Goal: Answer question/provide support: Answer question/provide support

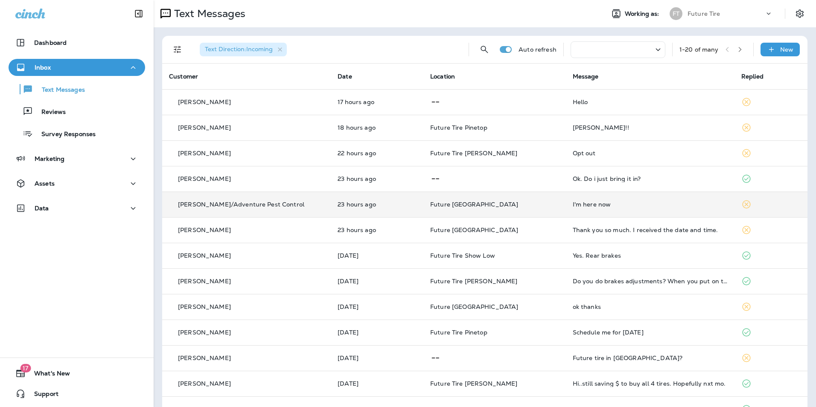
click at [634, 201] on div "I'm here now" at bounding box center [649, 204] width 155 height 7
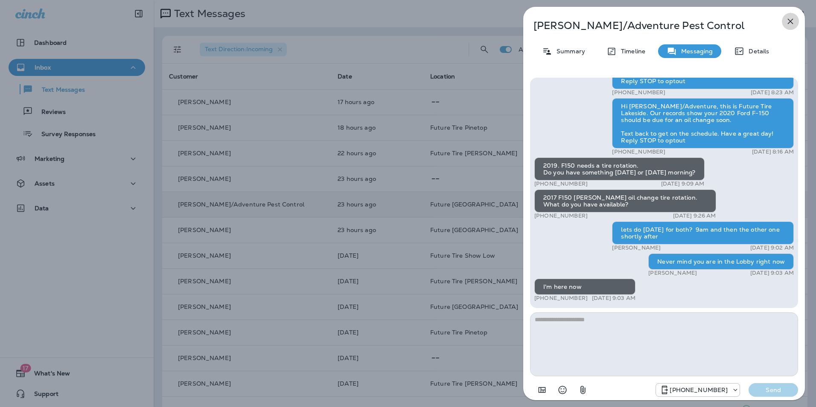
click at [787, 23] on icon "button" at bounding box center [790, 22] width 6 height 6
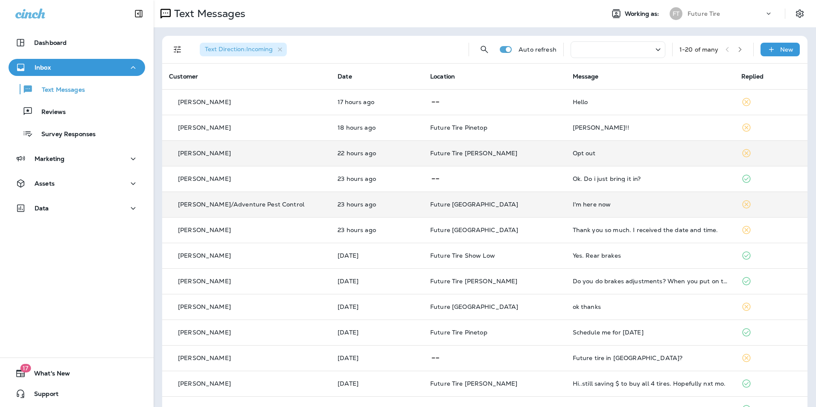
click at [615, 151] on div "Opt out" at bounding box center [649, 153] width 155 height 7
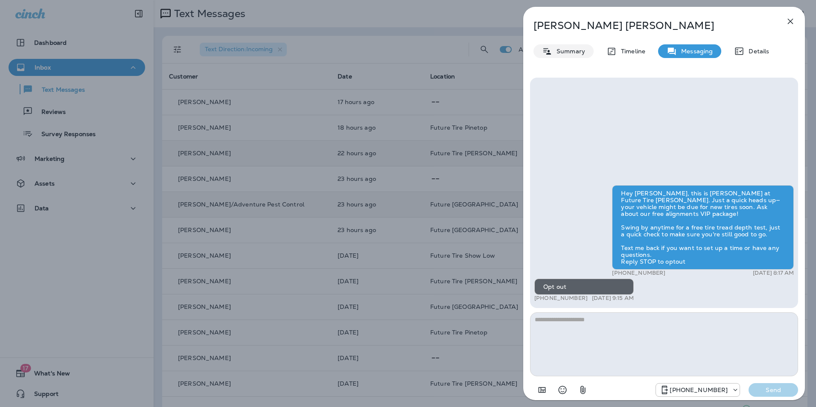
click at [573, 51] on p "Summary" at bounding box center [568, 51] width 33 height 7
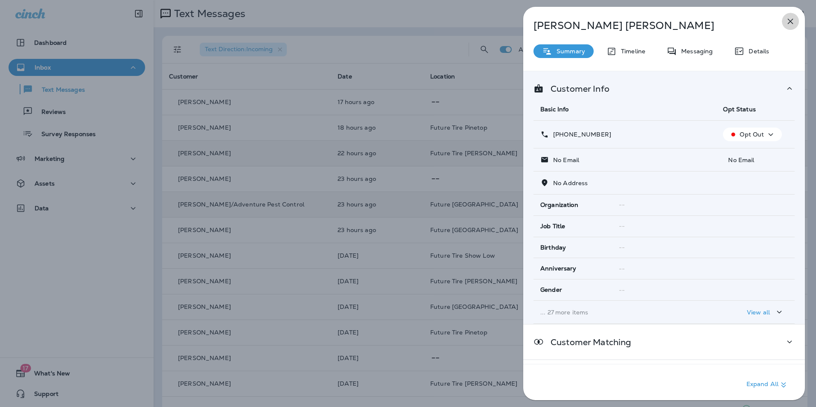
click at [792, 21] on icon "button" at bounding box center [790, 21] width 10 height 10
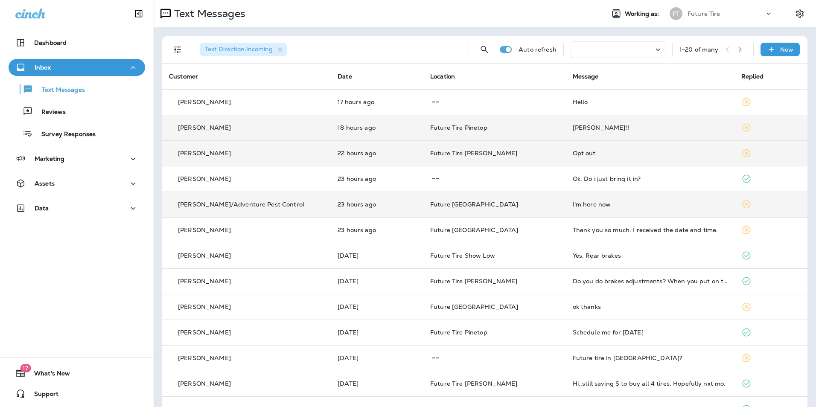
click at [665, 128] on div "[PERSON_NAME]!!" at bounding box center [649, 127] width 155 height 7
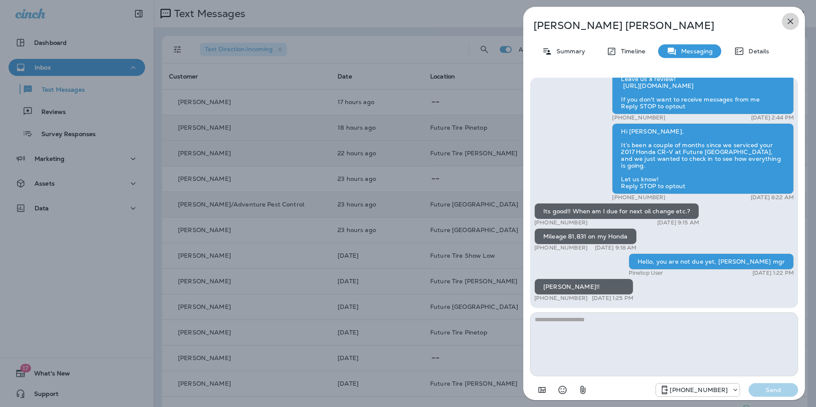
click at [793, 20] on icon "button" at bounding box center [790, 21] width 10 height 10
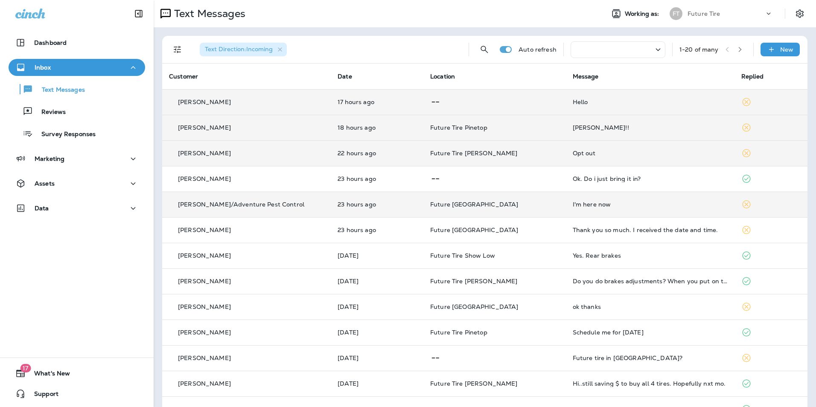
click at [605, 105] on td "Hello" at bounding box center [650, 102] width 168 height 26
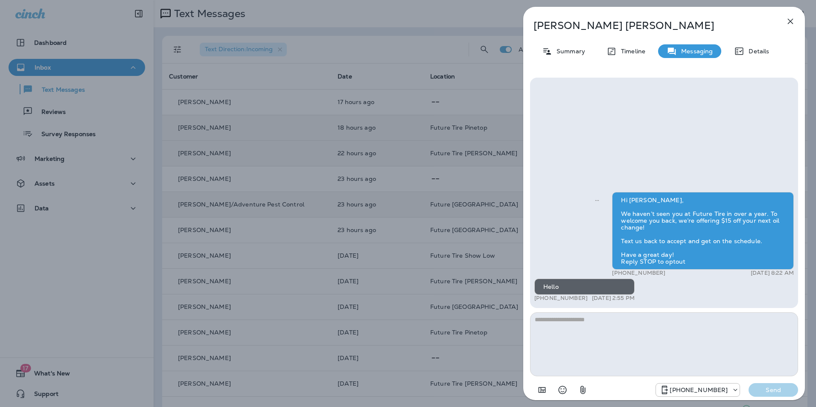
click at [791, 22] on icon "button" at bounding box center [790, 21] width 10 height 10
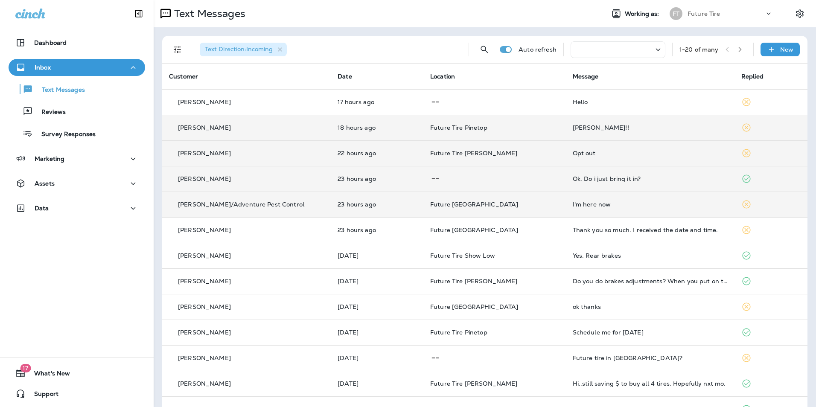
click at [594, 173] on td "Ok. Do i just bring it in?" at bounding box center [650, 179] width 168 height 26
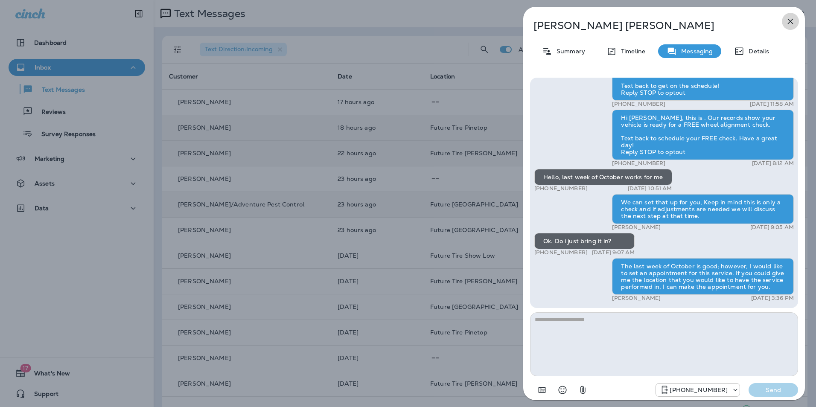
click at [791, 21] on icon "button" at bounding box center [790, 21] width 10 height 10
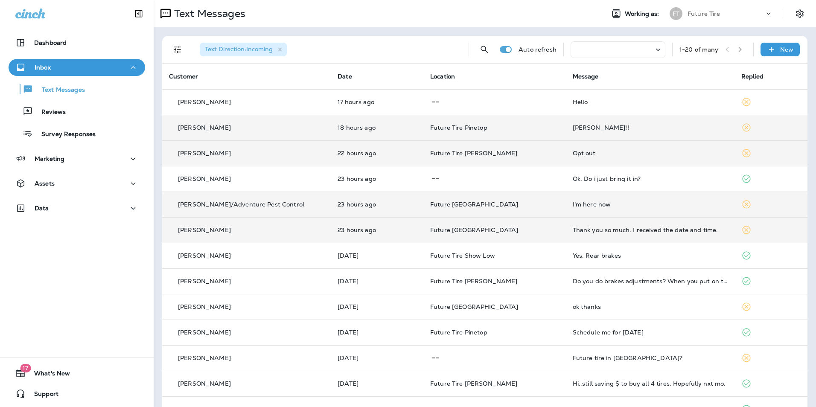
click at [606, 227] on div "Thank you so much. I received the date and time." at bounding box center [649, 230] width 155 height 7
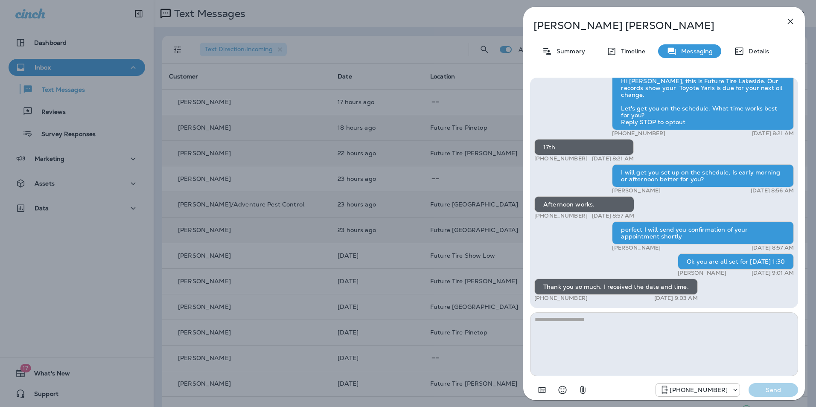
click at [790, 21] on icon "button" at bounding box center [790, 22] width 6 height 6
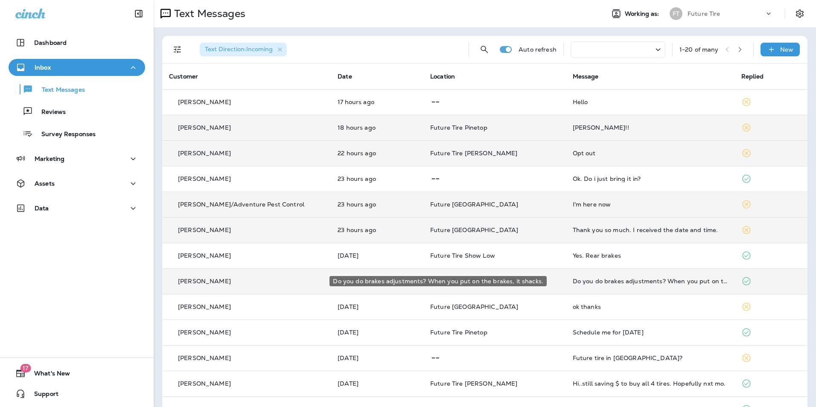
click at [601, 282] on div "Do you do brakes adjustments? When you put on the brakes, it shacks." at bounding box center [649, 281] width 155 height 7
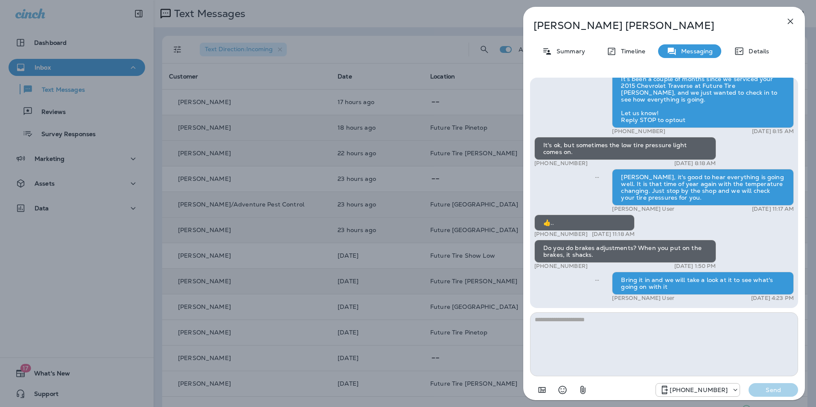
click at [787, 19] on icon "button" at bounding box center [790, 21] width 10 height 10
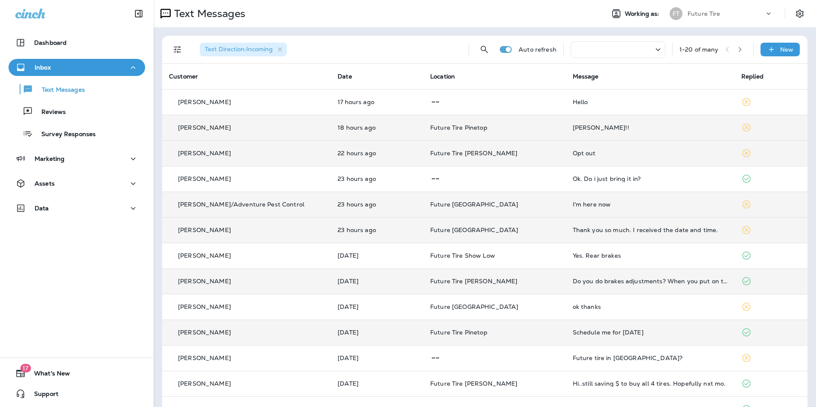
click at [607, 331] on div "Schedule me for [DATE]" at bounding box center [649, 332] width 155 height 7
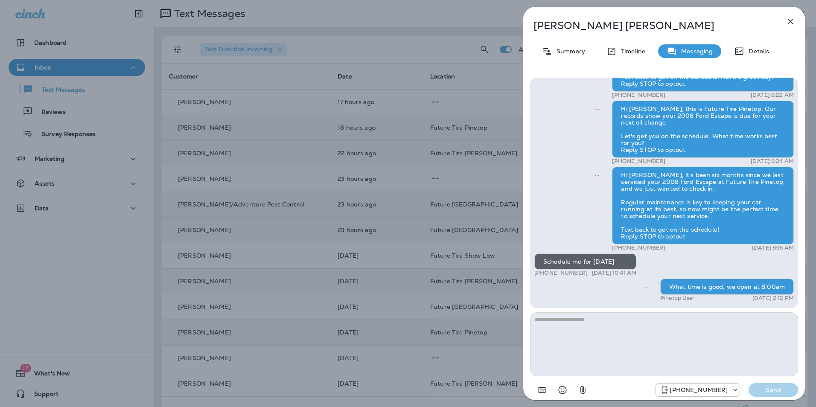
click at [794, 23] on icon "button" at bounding box center [790, 21] width 10 height 10
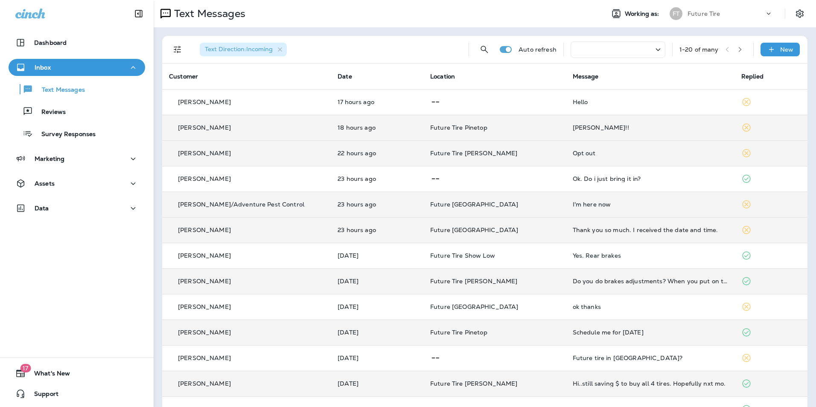
click at [575, 379] on td "Hi..still saving $ to buy all 4 tires. Hopefully nxt mo." at bounding box center [650, 384] width 168 height 26
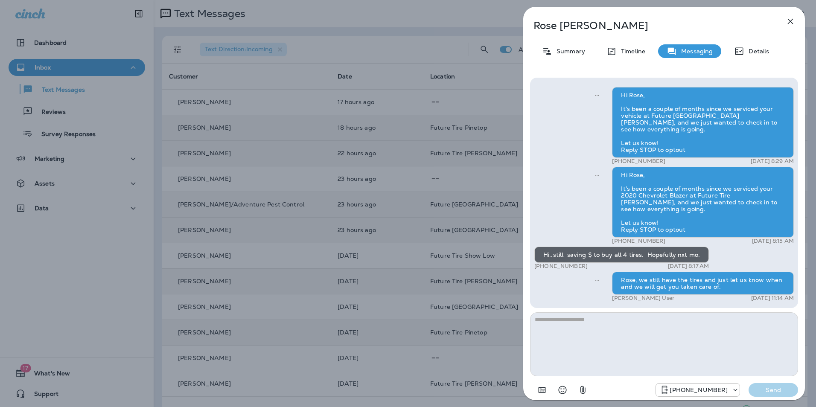
click at [789, 23] on icon "button" at bounding box center [790, 22] width 6 height 6
